Goal: Task Accomplishment & Management: Manage account settings

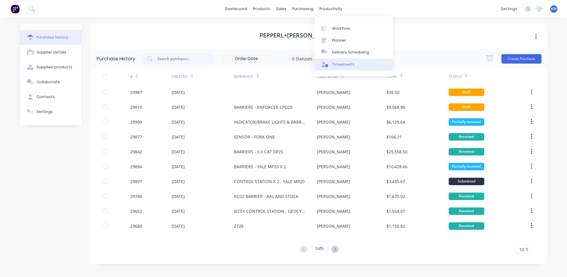
click at [340, 60] on link "Timesheets" at bounding box center [354, 64] width 79 height 12
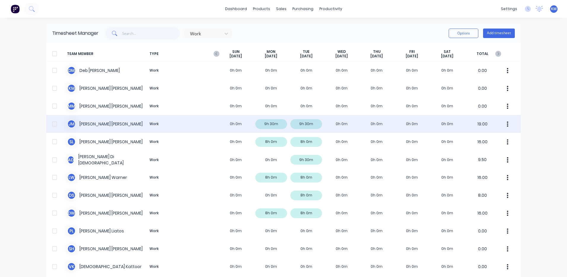
click at [322, 121] on div "[PERSON_NAME] [PERSON_NAME] Work 0h 0m 9h 30m 9h 30m 0h 0m 0h 0m 0h 0m 0h 0m 19…" at bounding box center [283, 124] width 475 height 18
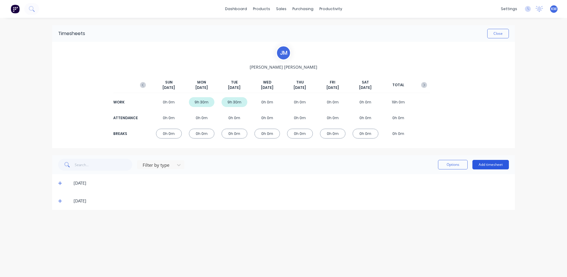
click at [497, 162] on button "Add timesheet" at bounding box center [491, 164] width 37 height 9
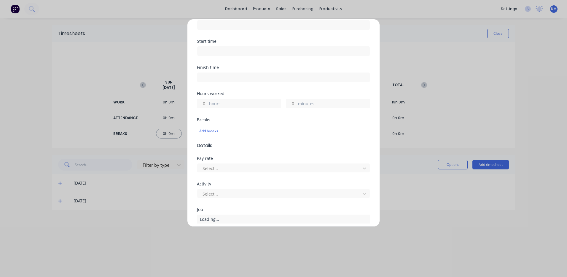
scroll to position [89, 0]
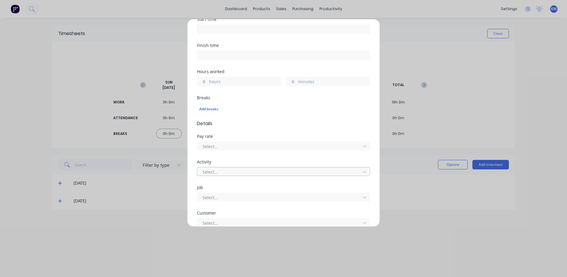
click at [317, 167] on div "Select..." at bounding box center [279, 171] width 159 height 9
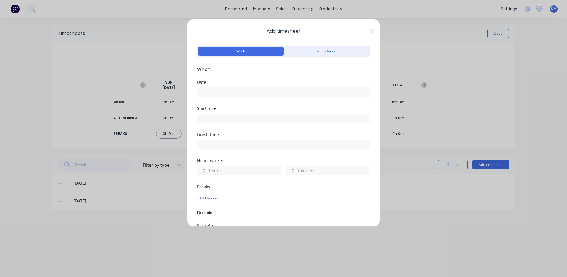
click at [370, 26] on div "Add timesheet Work Attendance When Date Start time Finish time Hours worked hou…" at bounding box center [283, 122] width 193 height 207
click at [370, 30] on icon at bounding box center [372, 31] width 4 height 4
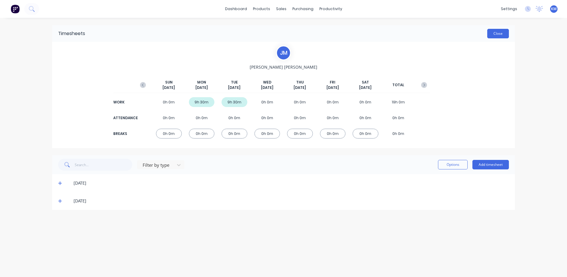
click at [497, 30] on button "Close" at bounding box center [499, 33] width 22 height 9
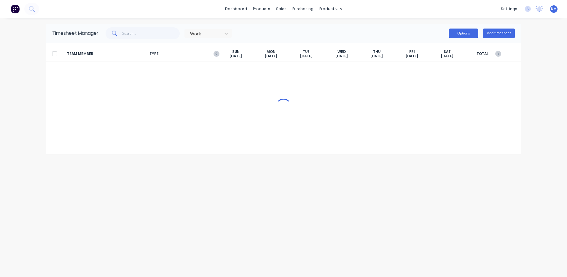
click at [467, 31] on button "Options" at bounding box center [464, 32] width 30 height 9
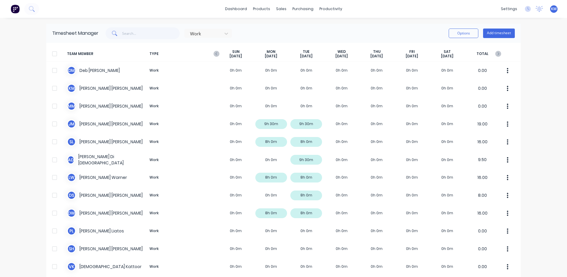
click at [415, 31] on div "Work Options Add timesheet" at bounding box center [307, 33] width 417 height 12
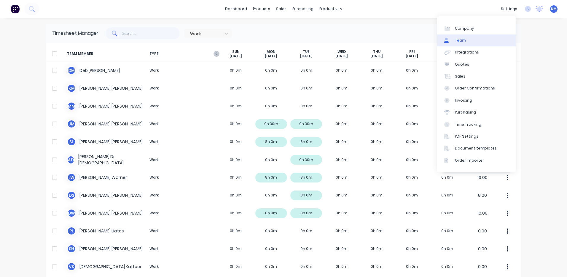
click at [485, 37] on link "Team" at bounding box center [476, 40] width 79 height 12
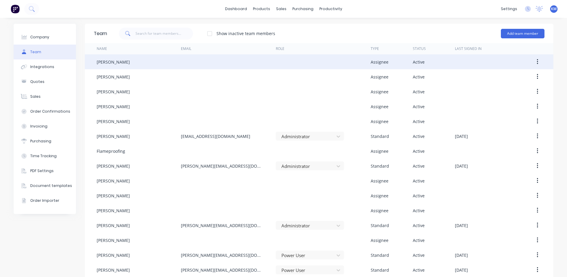
click at [324, 68] on div at bounding box center [323, 61] width 95 height 15
click at [323, 66] on div at bounding box center [323, 61] width 95 height 15
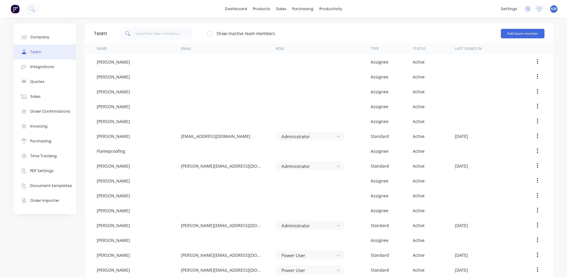
drag, startPoint x: 332, startPoint y: 58, endPoint x: 426, endPoint y: 54, distance: 93.9
click at [333, 58] on div at bounding box center [323, 61] width 95 height 15
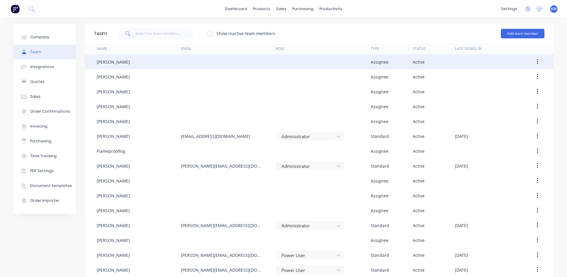
click at [533, 59] on button "button" at bounding box center [538, 61] width 14 height 11
click at [526, 74] on div "Edit" at bounding box center [517, 77] width 46 height 9
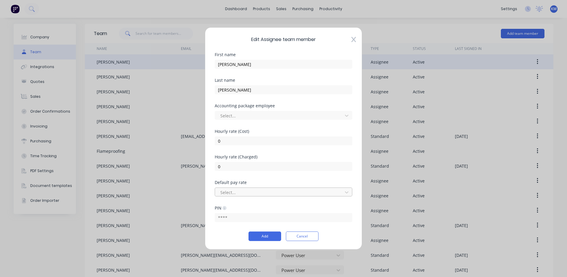
click at [302, 193] on div at bounding box center [280, 191] width 120 height 7
click at [301, 181] on div "Default pay rate" at bounding box center [284, 182] width 138 height 4
click at [303, 233] on button "Cancel" at bounding box center [302, 235] width 33 height 9
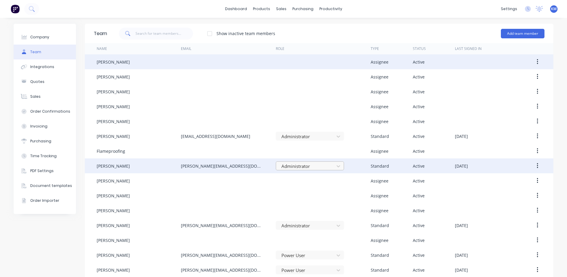
click at [325, 166] on div at bounding box center [306, 165] width 50 height 7
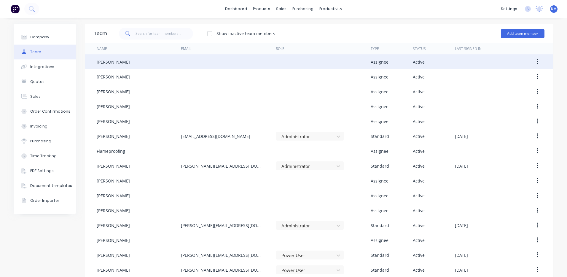
click at [365, 26] on div "Show inactive team members Add team member" at bounding box center [326, 34] width 438 height 18
click at [284, 28] on div at bounding box center [282, 28] width 9 height 5
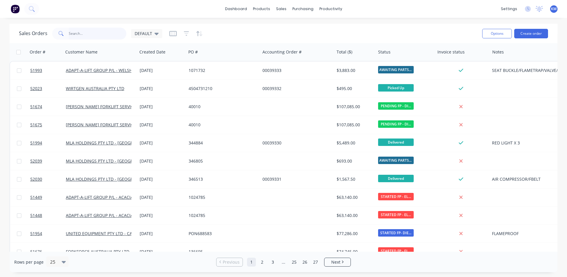
click at [107, 33] on input "text" at bounding box center [98, 34] width 58 height 12
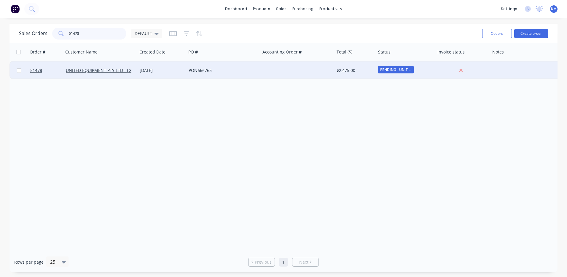
type input "51478"
click at [259, 67] on div "PON666765" at bounding box center [223, 70] width 74 height 18
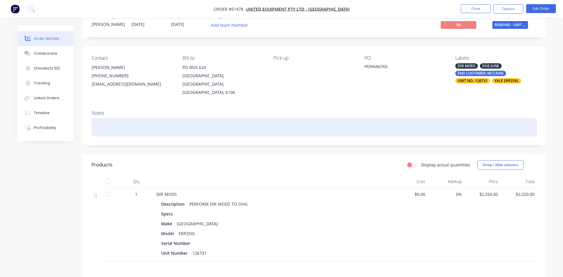
scroll to position [30, 0]
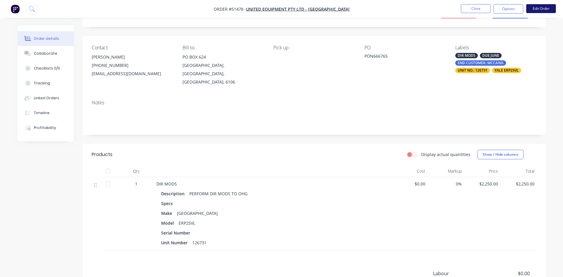
click at [547, 7] on button "Edit Order" at bounding box center [541, 8] width 30 height 9
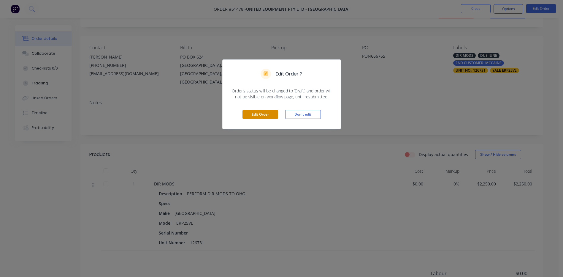
click at [255, 113] on button "Edit Order" at bounding box center [260, 114] width 36 height 9
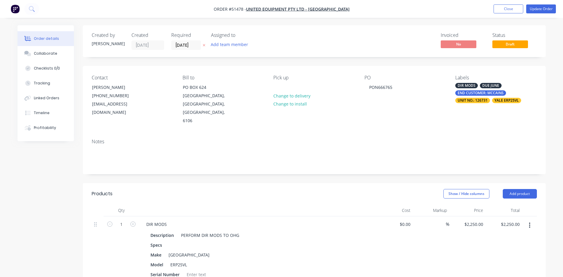
click at [477, 98] on div "UNIT NO.: 126731" at bounding box center [472, 100] width 35 height 5
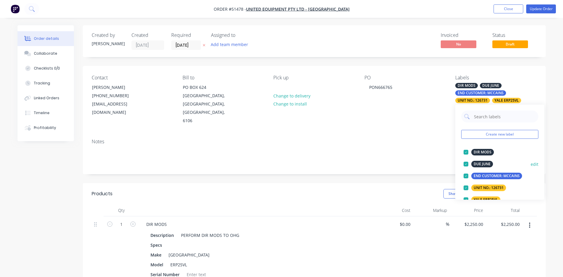
click at [465, 163] on div at bounding box center [466, 164] width 12 height 12
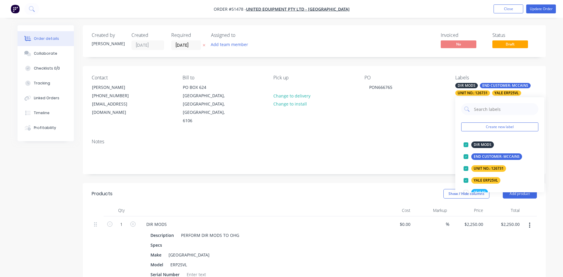
click at [377, 164] on div "Created by [PERSON_NAME] Created [DATE] Required [DATE] Assigned to Add team me…" at bounding box center [314, 239] width 463 height 429
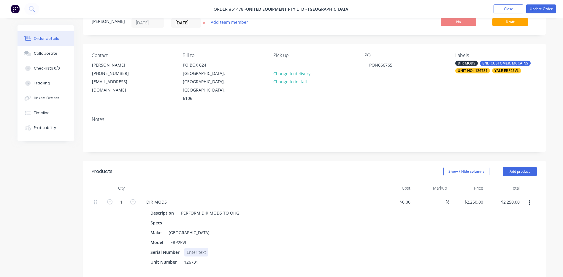
scroll to position [59, 0]
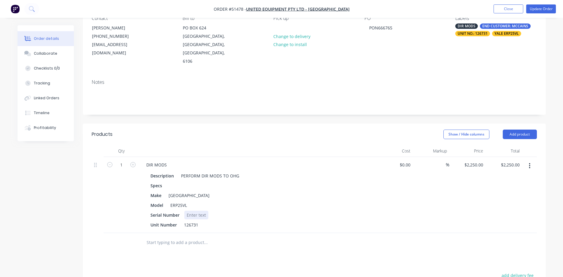
click at [194, 210] on div at bounding box center [196, 214] width 24 height 9
click at [477, 31] on div "UNIT NO.: 126731" at bounding box center [472, 33] width 35 height 5
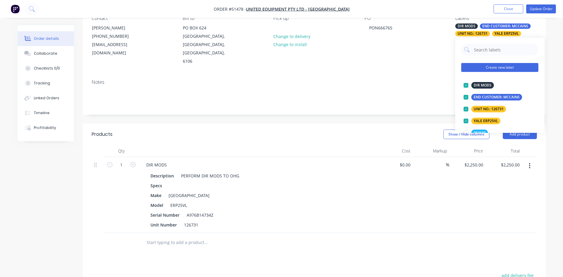
click at [504, 69] on button "Create new label" at bounding box center [499, 67] width 77 height 9
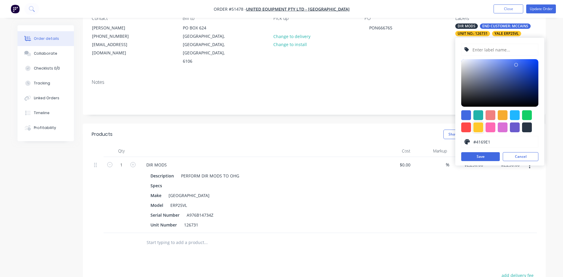
click at [480, 126] on div at bounding box center [478, 127] width 10 height 10
type input "#FFC82C"
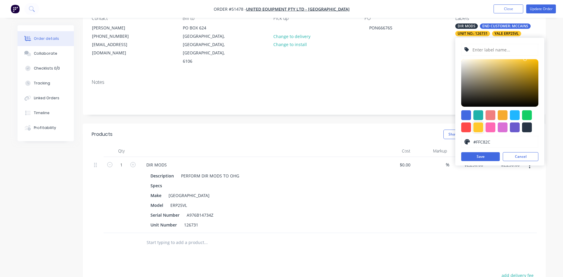
click at [493, 52] on input "text" at bounding box center [503, 49] width 63 height 11
type input "S/N: A976B14734Z"
click at [480, 156] on button "Save" at bounding box center [480, 156] width 39 height 9
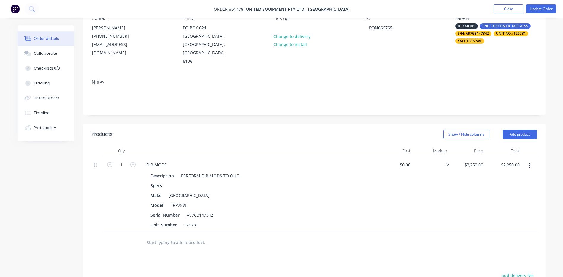
click at [254, 123] on header "Products Show / Hide columns Add product" at bounding box center [314, 133] width 463 height 21
click at [503, 12] on button "Close" at bounding box center [509, 8] width 30 height 9
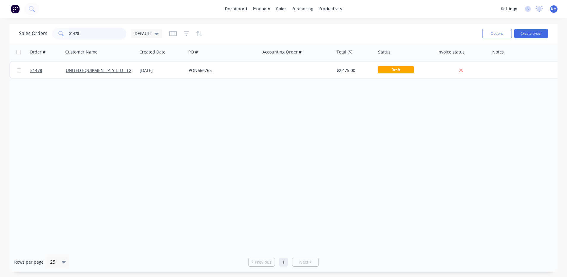
click at [105, 31] on input "51478" at bounding box center [98, 34] width 58 height 12
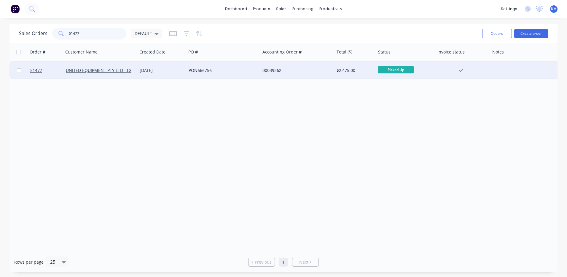
type input "51477"
click at [231, 70] on div "PON666756" at bounding box center [222, 70] width 66 height 6
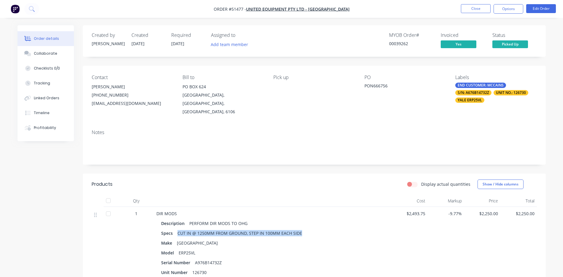
drag, startPoint x: 301, startPoint y: 225, endPoint x: 176, endPoint y: 224, distance: 124.9
click at [176, 229] on div "CUT IN @ 1250MM FROM GROUND, STEP IN 100MM EACH SIDE" at bounding box center [239, 233] width 129 height 9
copy div "CUT IN @ 1250MM FROM GROUND, STEP IN 100MM EACH SIDE"
click at [476, 9] on button "Close" at bounding box center [476, 8] width 30 height 9
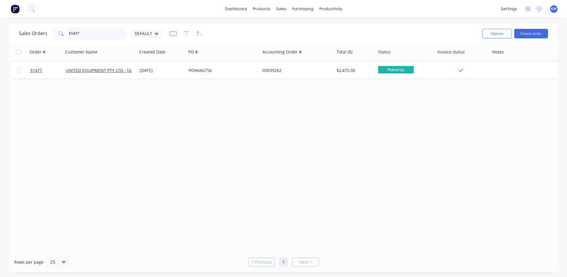
click at [108, 31] on input "51477" at bounding box center [98, 34] width 58 height 12
type input "51478"
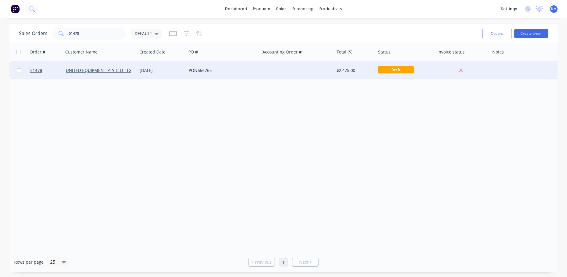
drag, startPoint x: 143, startPoint y: 83, endPoint x: 145, endPoint y: 71, distance: 12.0
click at [145, 71] on div "[DATE]" at bounding box center [162, 70] width 44 height 6
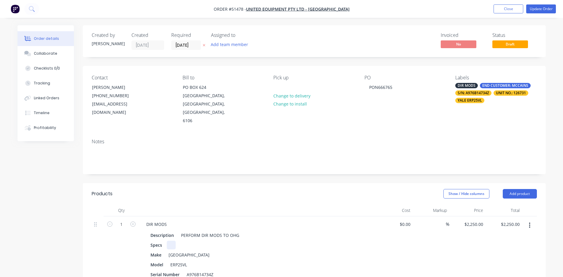
paste div
click at [231, 189] on div "Show / Hide columns Add product" at bounding box center [361, 193] width 350 height 9
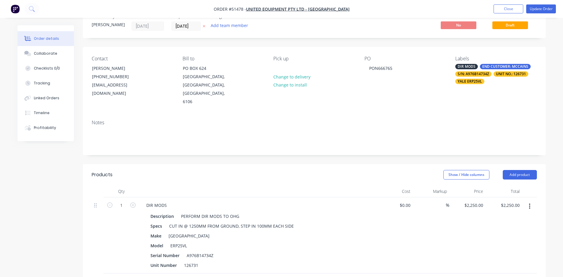
scroll to position [30, 0]
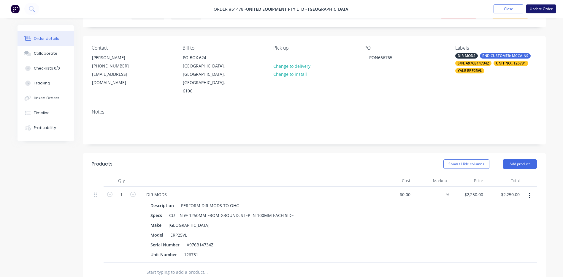
click at [539, 7] on button "Update Order" at bounding box center [541, 8] width 30 height 9
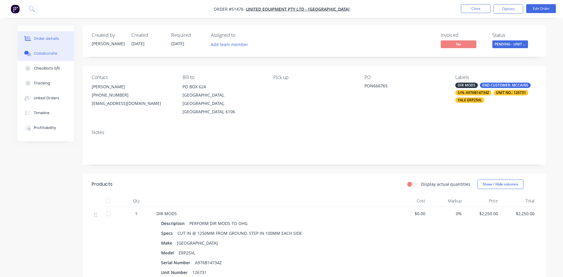
click at [51, 48] on button "Collaborate" at bounding box center [46, 53] width 56 height 15
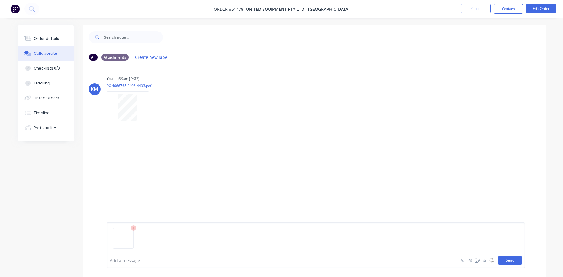
click at [510, 257] on button "Send" at bounding box center [509, 260] width 23 height 9
click at [39, 38] on div "Order details" at bounding box center [46, 38] width 25 height 5
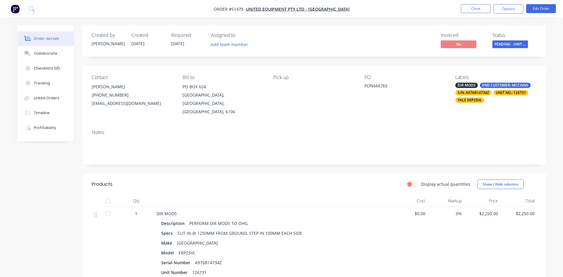
click at [18, 31] on button "Order details" at bounding box center [46, 38] width 56 height 15
click at [471, 10] on button "Close" at bounding box center [476, 8] width 30 height 9
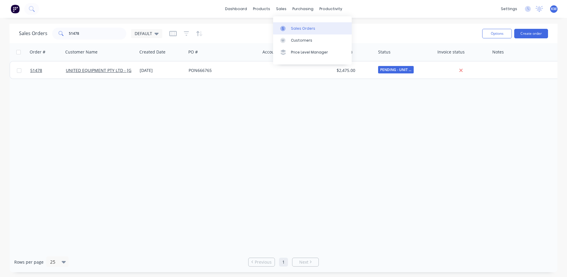
click at [283, 26] on icon at bounding box center [282, 28] width 5 height 5
click at [80, 34] on input "51478" at bounding box center [98, 34] width 58 height 12
type input "51538"
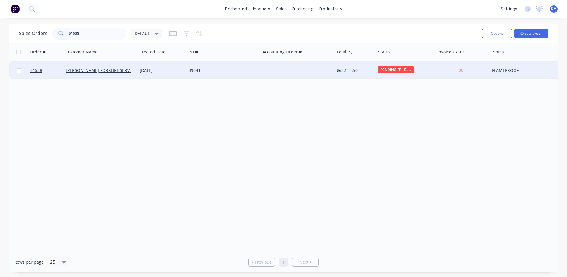
click at [320, 76] on div at bounding box center [297, 70] width 74 height 18
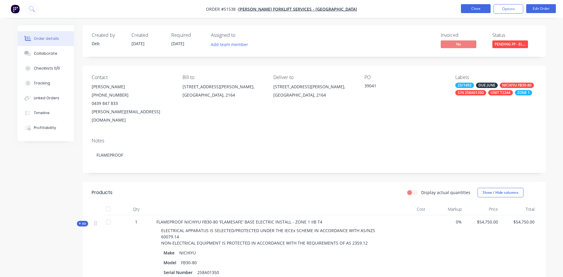
click at [477, 5] on button "Close" at bounding box center [476, 8] width 30 height 9
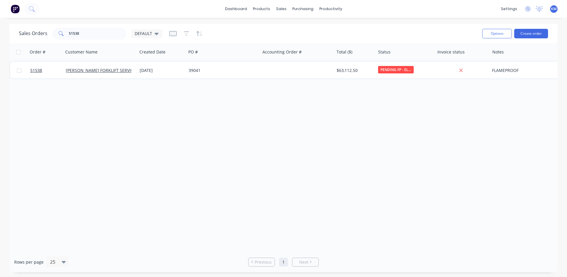
drag, startPoint x: 104, startPoint y: 27, endPoint x: 102, endPoint y: 31, distance: 4.5
click at [104, 27] on div "Sales Orders 51538 DEFAULT" at bounding box center [248, 33] width 459 height 15
click at [101, 31] on input "51538" at bounding box center [98, 34] width 58 height 12
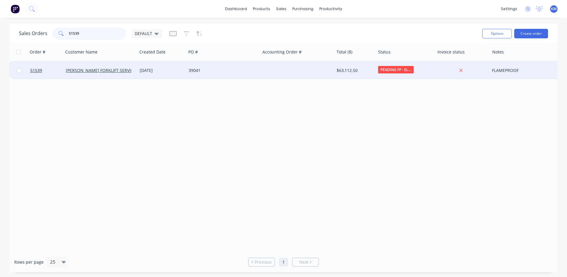
type input "51539"
click at [150, 69] on div "[DATE]" at bounding box center [162, 70] width 44 height 6
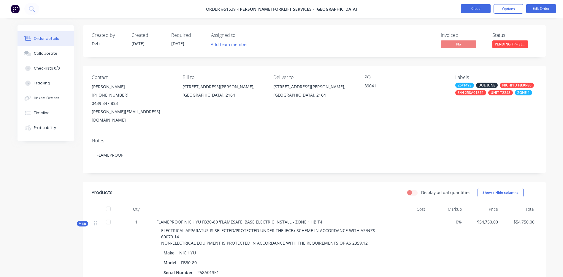
click at [484, 10] on button "Close" at bounding box center [476, 8] width 30 height 9
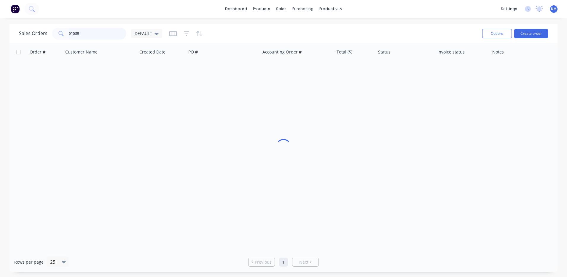
click at [102, 33] on input "51539" at bounding box center [98, 34] width 58 height 12
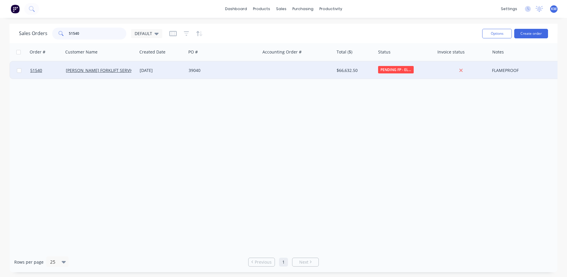
type input "51540"
click at [163, 72] on div "[DATE]" at bounding box center [162, 70] width 44 height 6
